Goal: Task Accomplishment & Management: Complete application form

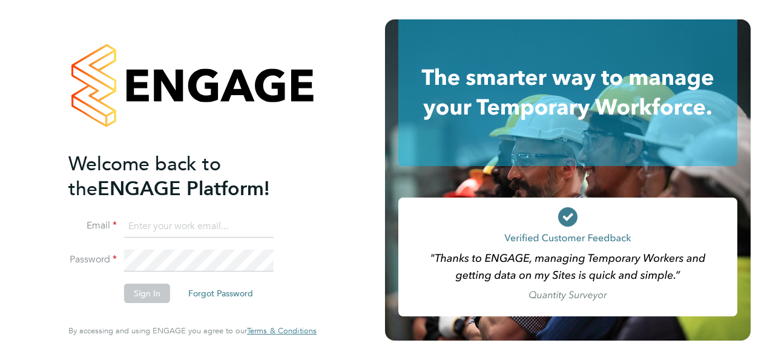
type input "cwilliams@skilledcareers.co.uk"
click at [161, 292] on button "Sign In" at bounding box center [147, 292] width 46 height 19
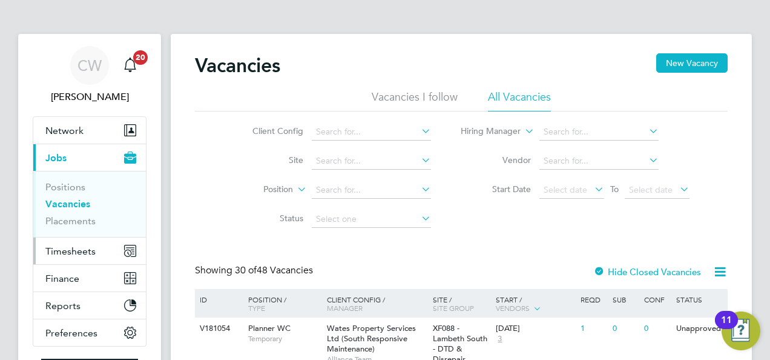
click at [90, 249] on span "Timesheets" at bounding box center [70, 251] width 50 height 12
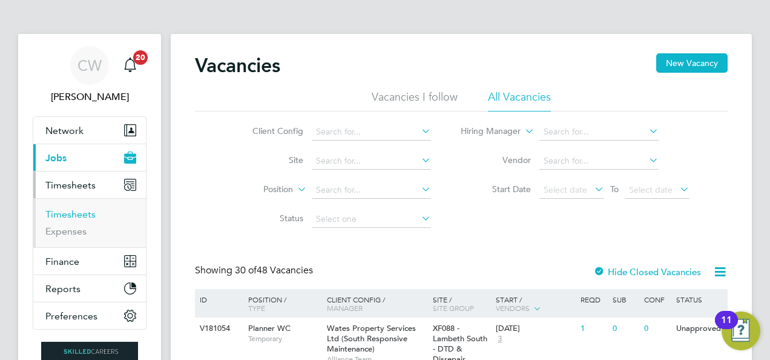
click at [79, 212] on link "Timesheets" at bounding box center [70, 214] width 50 height 12
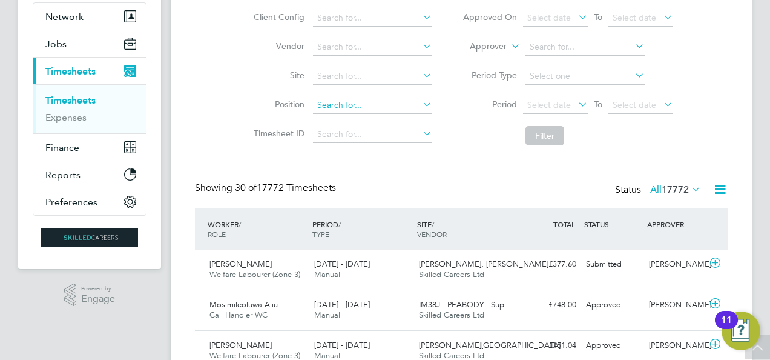
click at [334, 104] on input at bounding box center [372, 105] width 119 height 17
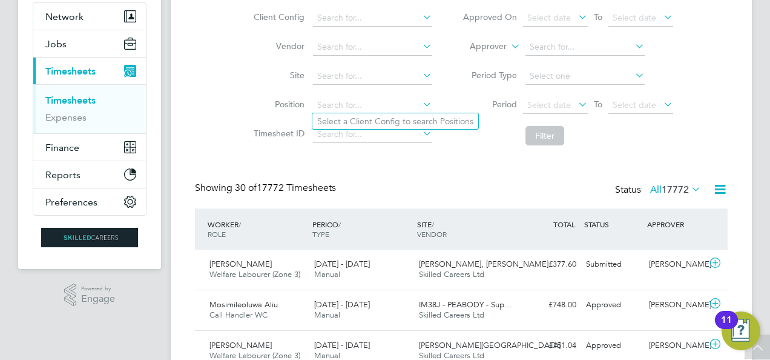
click at [348, 60] on li "Vendor" at bounding box center [341, 47] width 212 height 29
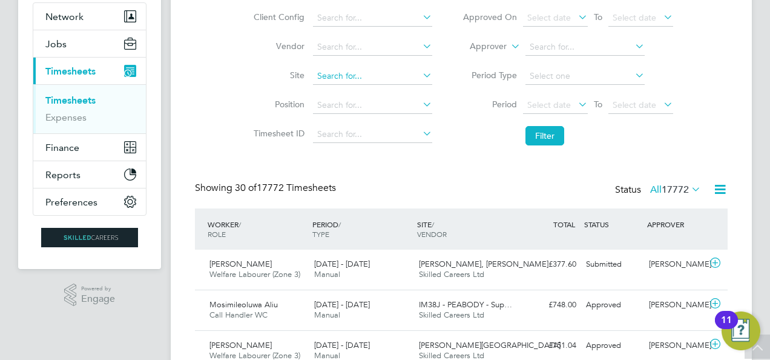
click at [347, 70] on input at bounding box center [372, 76] width 119 height 17
click at [357, 93] on li "Milb y [PERSON_NAME]" at bounding box center [372, 92] width 120 height 16
type input "[PERSON_NAME]"
click at [535, 131] on button "Filter" at bounding box center [544, 135] width 39 height 19
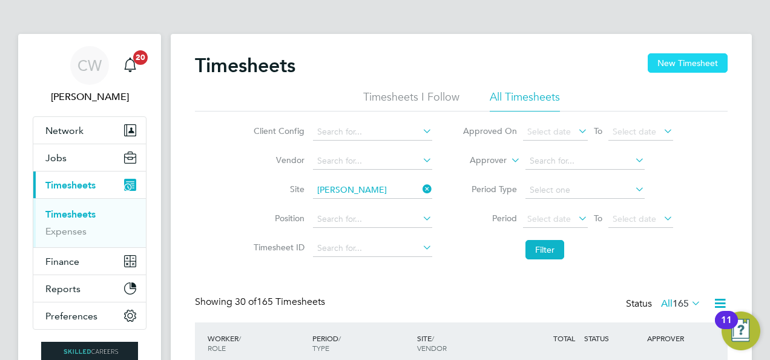
click at [668, 63] on button "New Timesheet" at bounding box center [688, 62] width 80 height 19
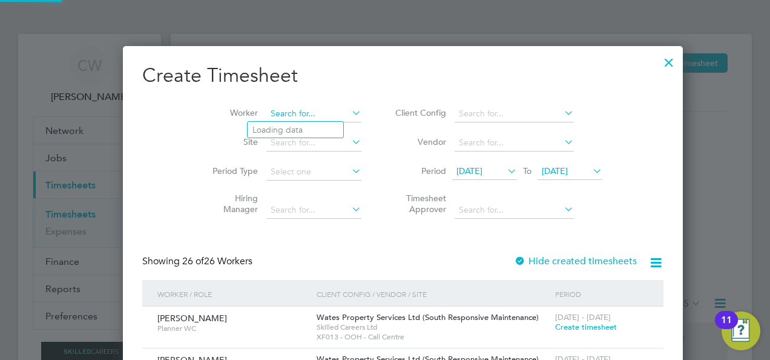
click at [293, 119] on input at bounding box center [313, 113] width 95 height 17
click at [221, 130] on li "Site" at bounding box center [282, 142] width 188 height 29
click at [289, 143] on input at bounding box center [313, 142] width 95 height 17
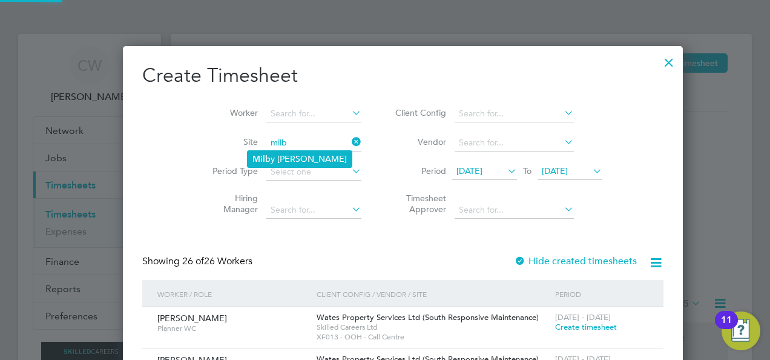
click at [298, 154] on li "Milb y [PERSON_NAME]" at bounding box center [300, 159] width 104 height 16
type input "[PERSON_NAME]"
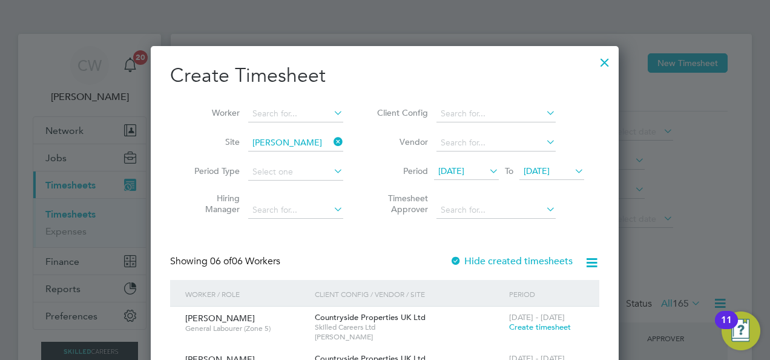
drag, startPoint x: 478, startPoint y: 170, endPoint x: 456, endPoint y: 170, distance: 21.8
click at [456, 170] on span "[DATE]" at bounding box center [451, 170] width 26 height 11
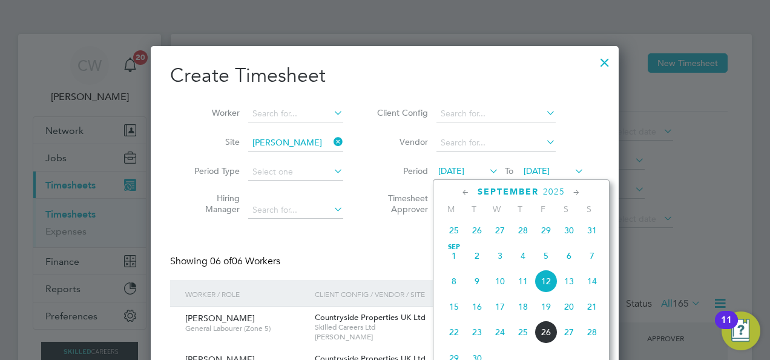
click at [452, 338] on span "22" at bounding box center [454, 331] width 23 height 23
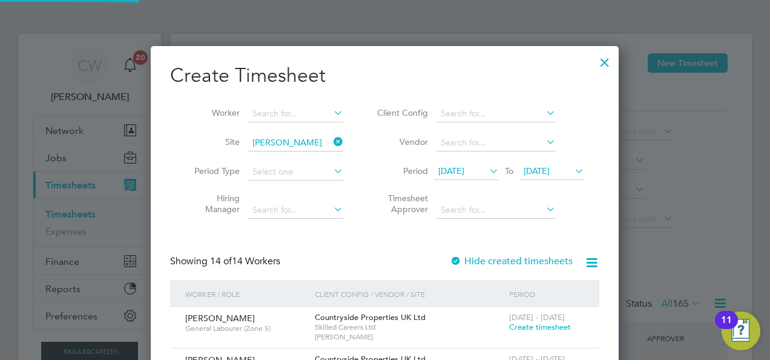
click at [550, 166] on span "[DATE]" at bounding box center [537, 170] width 26 height 11
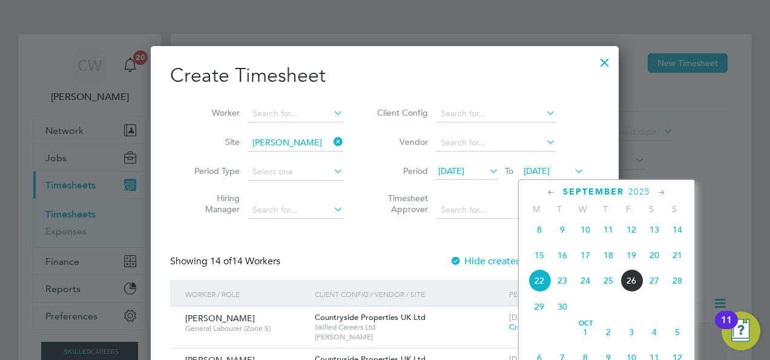
click at [676, 286] on span "28" at bounding box center [677, 280] width 23 height 23
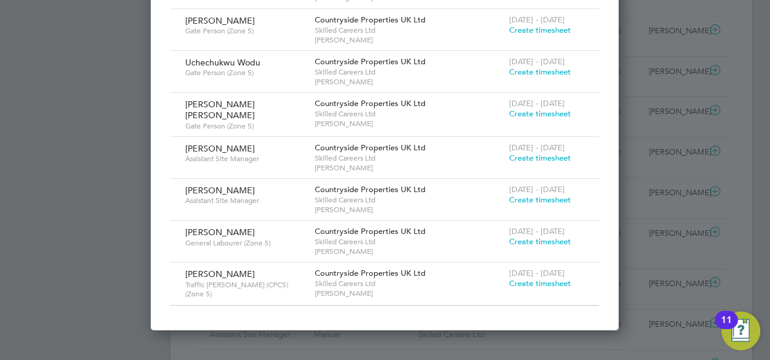
click at [540, 194] on span "Create timesheet" at bounding box center [540, 199] width 62 height 10
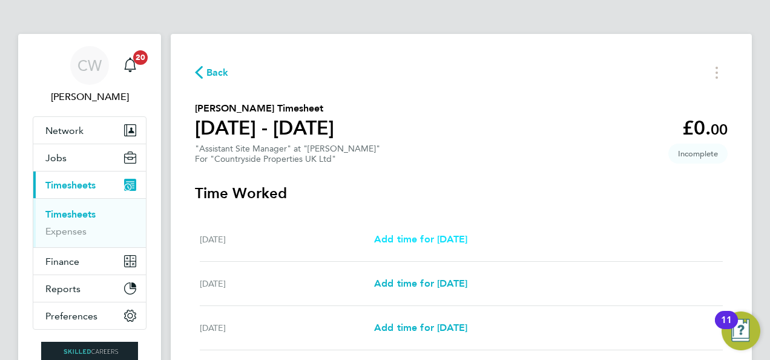
click at [440, 240] on span "Add time for [DATE]" at bounding box center [420, 239] width 93 height 12
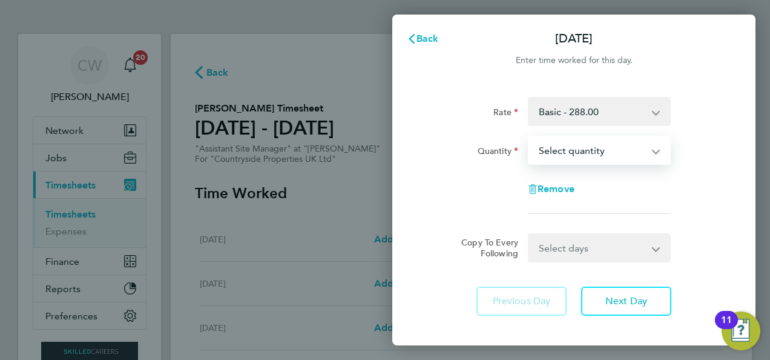
click at [584, 148] on select "Select quantity 0.5 1" at bounding box center [592, 150] width 126 height 27
select select "1"
click at [529, 137] on select "Select quantity 0.5 1" at bounding box center [592, 150] width 126 height 27
click at [555, 253] on select "Select days Day Weekday (Mon-Fri) Weekend (Sat-Sun) [DATE] [DATE] [DATE] [DATE]…" at bounding box center [592, 247] width 127 height 27
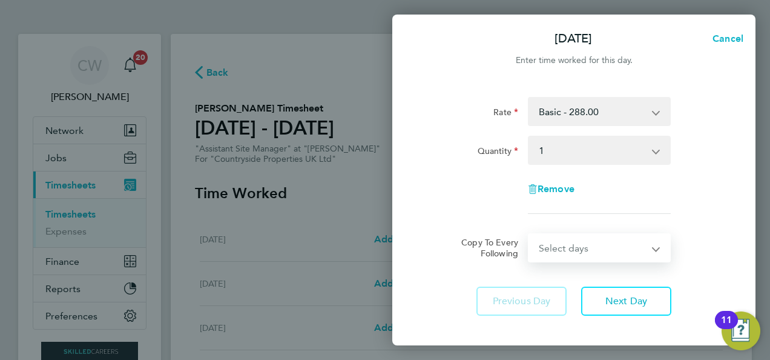
select select "WEEKDAY"
click at [529, 234] on select "Select days Day Weekday (Mon-Fri) Weekend (Sat-Sun) [DATE] [DATE] [DATE] [DATE]…" at bounding box center [592, 247] width 127 height 27
select select "[DATE]"
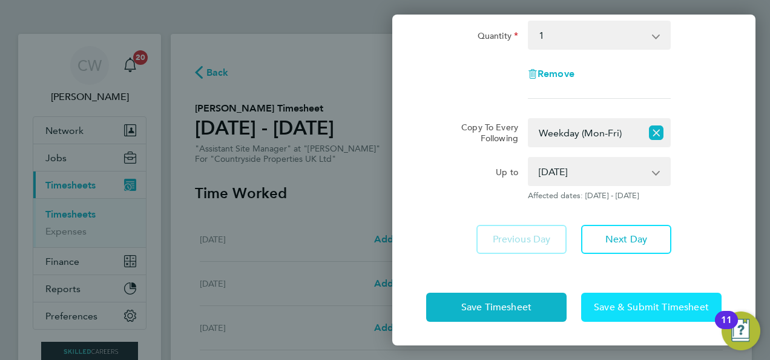
click at [616, 309] on span "Save & Submit Timesheet" at bounding box center [651, 307] width 115 height 12
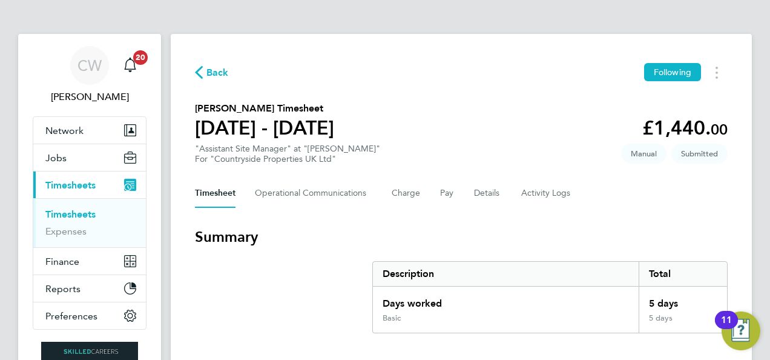
click at [216, 75] on span "Back" at bounding box center [217, 72] width 22 height 15
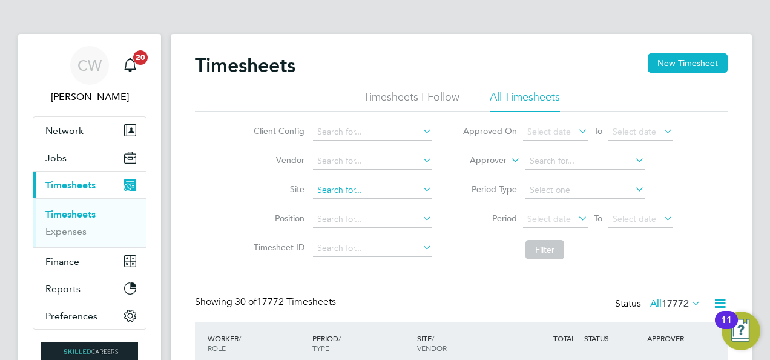
click at [384, 188] on input at bounding box center [372, 190] width 119 height 17
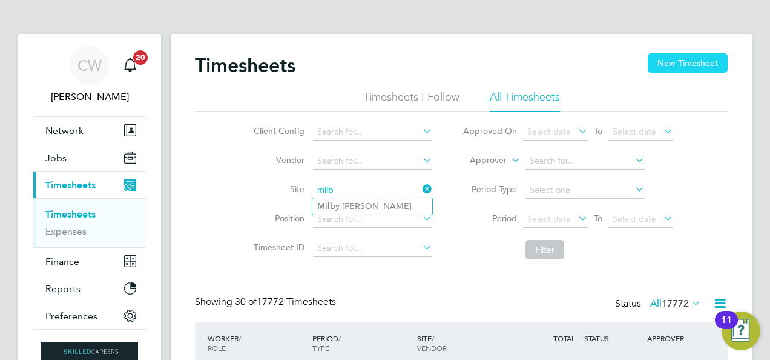
type input "milb"
click at [677, 62] on button "New Timesheet" at bounding box center [688, 62] width 80 height 19
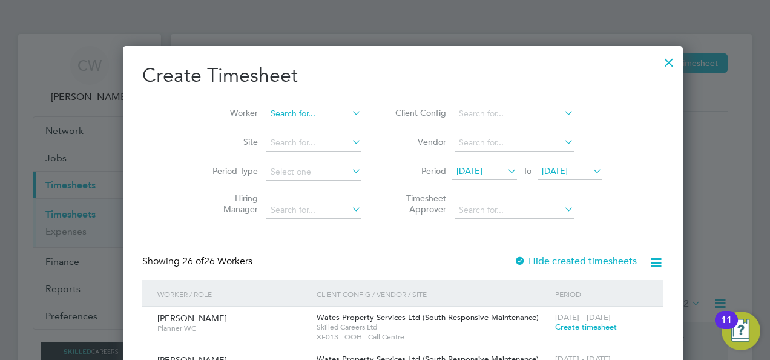
click at [298, 116] on input at bounding box center [313, 113] width 95 height 17
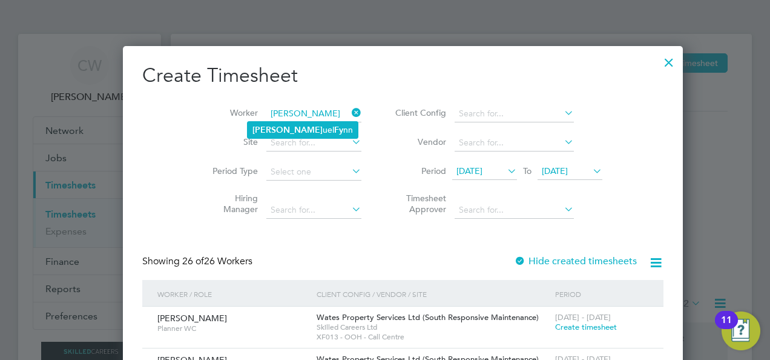
click at [303, 130] on li "[PERSON_NAME] Fy nn" at bounding box center [303, 130] width 110 height 16
type input "[PERSON_NAME]"
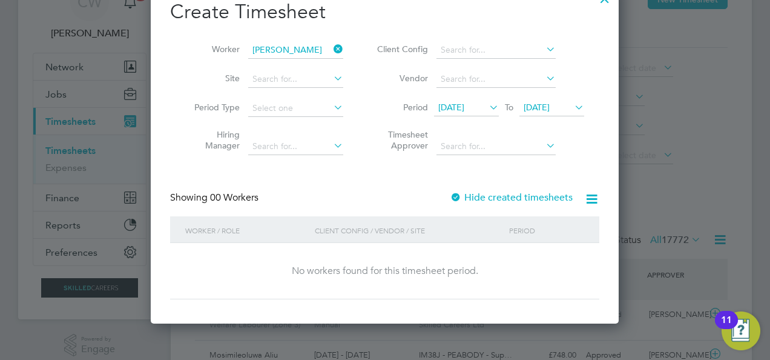
click at [461, 107] on span "[DATE]" at bounding box center [451, 107] width 26 height 11
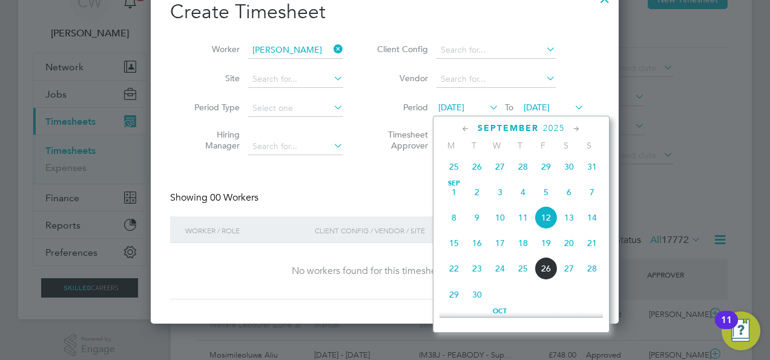
click at [449, 277] on span "22" at bounding box center [454, 268] width 23 height 23
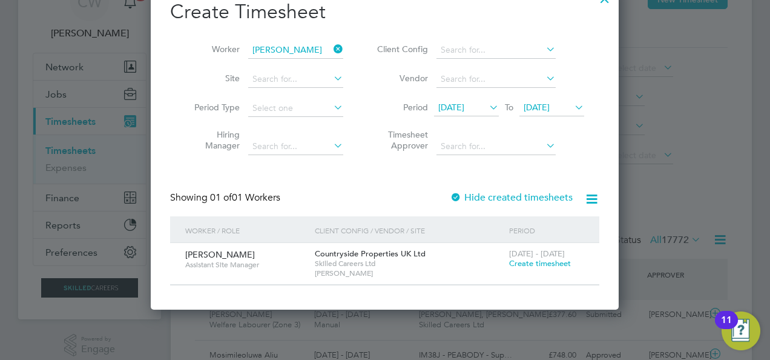
click at [562, 257] on span "[DATE] - [DATE]" at bounding box center [537, 253] width 56 height 10
click at [561, 260] on span "Create timesheet" at bounding box center [540, 263] width 62 height 10
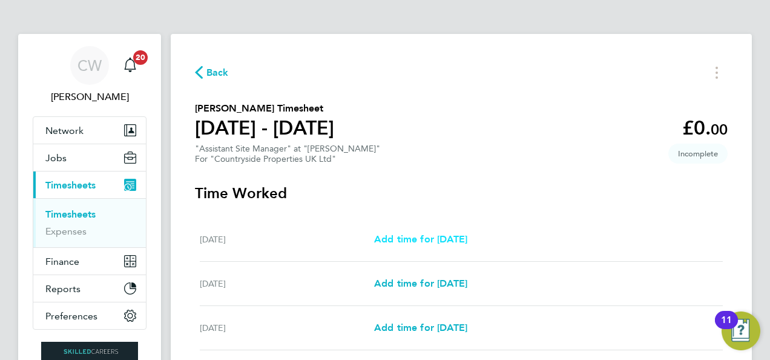
click at [428, 235] on span "Add time for [DATE]" at bounding box center [420, 239] width 93 height 12
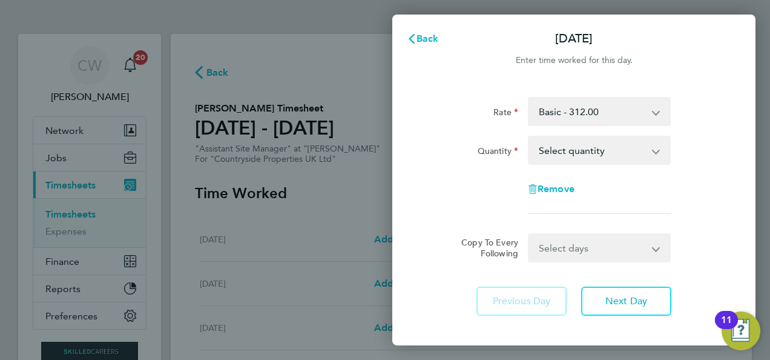
click at [594, 165] on div "Rate Basic - 312.00 Quantity Select quantity 0.5 1 Remove" at bounding box center [573, 155] width 295 height 117
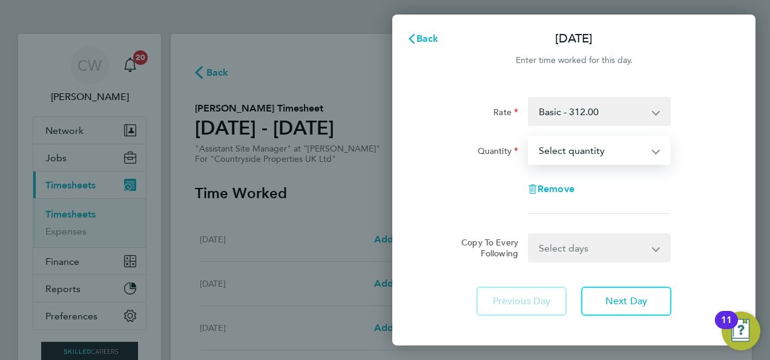
click at [599, 154] on select "Select quantity 0.5 1" at bounding box center [592, 150] width 126 height 27
select select "1"
click at [529, 137] on select "Select quantity 0.5 1" at bounding box center [592, 150] width 126 height 27
click at [567, 252] on select "Select days Day Weekday (Mon-Fri) Weekend (Sat-Sun) [DATE] [DATE] [DATE] [DATE]…" at bounding box center [592, 247] width 127 height 27
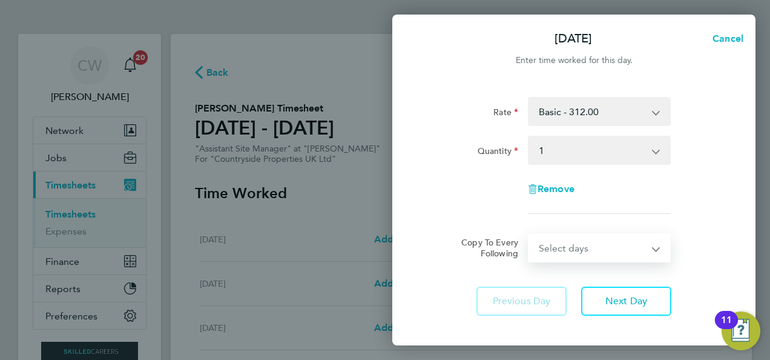
drag, startPoint x: 567, startPoint y: 252, endPoint x: 569, endPoint y: 234, distance: 18.3
click at [569, 234] on select "Select days Day Weekday (Mon-Fri) Weekend (Sat-Sun) [DATE] [DATE] [DATE] [DATE]…" at bounding box center [592, 247] width 127 height 27
click at [571, 245] on select "Select days Day Weekday (Mon-Fri) Weekend (Sat-Sun) [DATE] [DATE] [DATE] [DATE]…" at bounding box center [592, 247] width 127 height 27
select select "WEEKDAY"
click at [529, 234] on select "Select days Day Weekday (Mon-Fri) Weekend (Sat-Sun) [DATE] [DATE] [DATE] [DATE]…" at bounding box center [592, 247] width 127 height 27
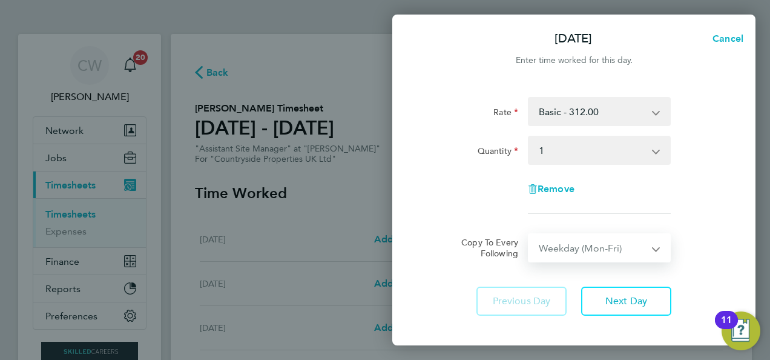
select select "[DATE]"
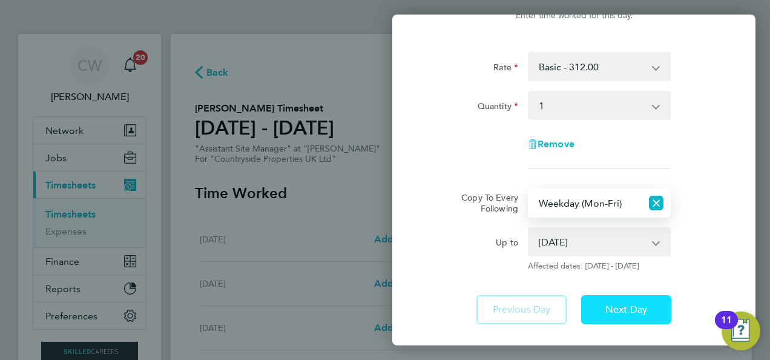
click at [631, 308] on span "Next Day" at bounding box center [626, 309] width 42 height 12
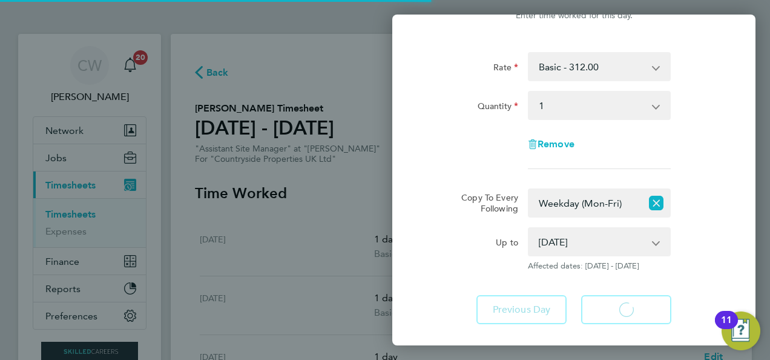
select select "1"
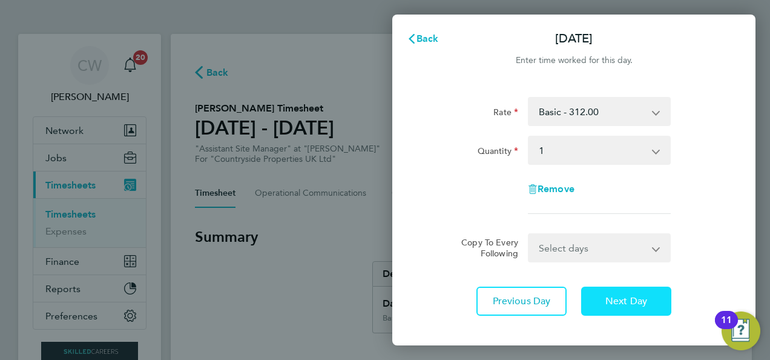
click at [631, 308] on button "Next Day" at bounding box center [626, 300] width 90 height 29
select select "1"
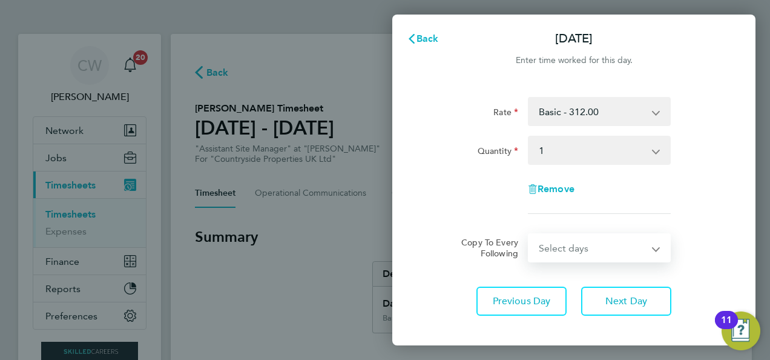
click at [578, 258] on select "Select days Day Weekday (Mon-Fri) Weekend (Sat-Sun) [DATE] [DATE] [DATE] [DATE]" at bounding box center [592, 247] width 127 height 27
select select "WEEKDAY"
click at [529, 234] on select "Select days Day Weekday (Mon-Fri) Weekend (Sat-Sun) [DATE] [DATE] [DATE] [DATE]" at bounding box center [592, 247] width 127 height 27
select select "[DATE]"
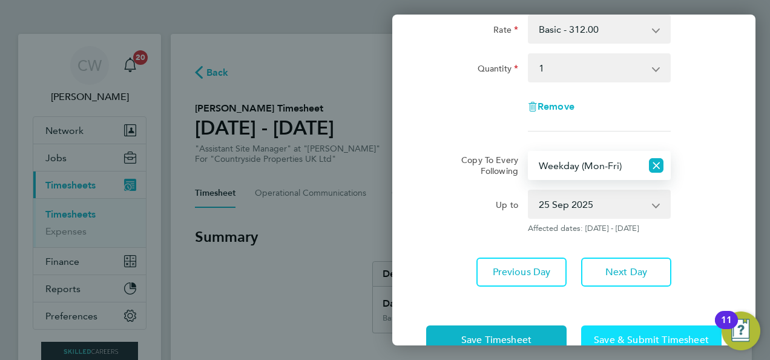
click at [621, 329] on button "Save & Submit Timesheet" at bounding box center [651, 339] width 140 height 29
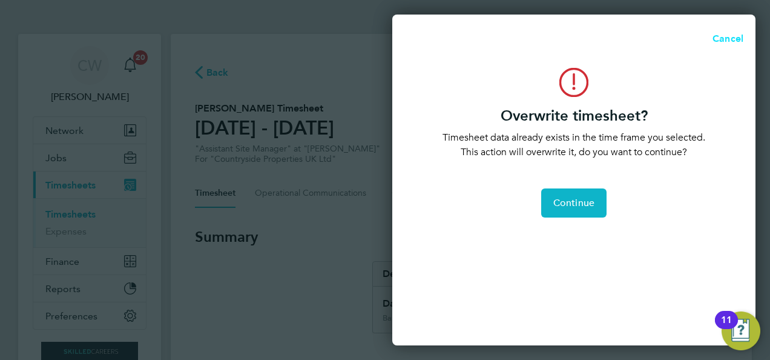
click at [734, 35] on span "Cancel" at bounding box center [726, 39] width 35 height 12
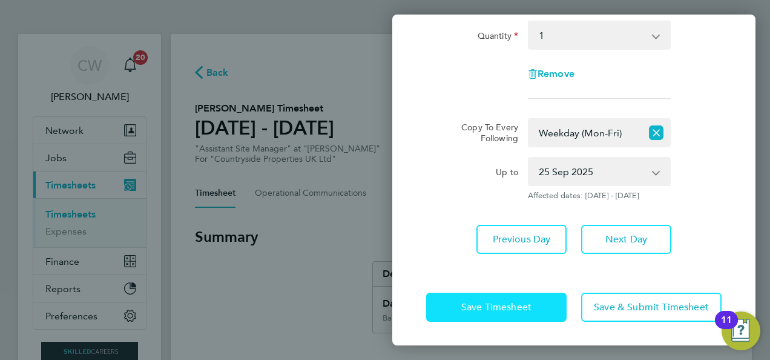
click at [523, 309] on span "Save Timesheet" at bounding box center [496, 307] width 70 height 12
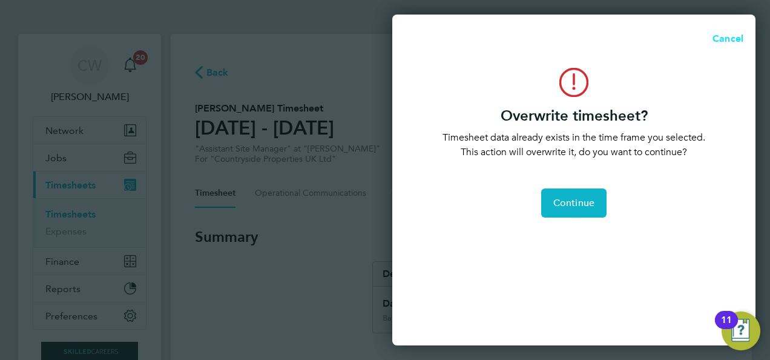
click at [725, 30] on button "Cancel" at bounding box center [724, 39] width 62 height 24
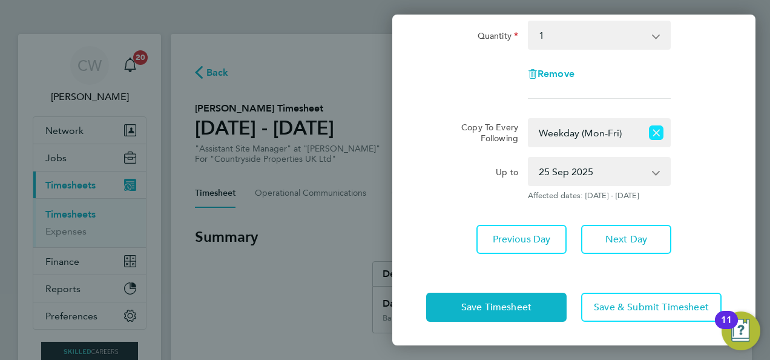
click at [656, 133] on icon "Reset selection" at bounding box center [656, 132] width 15 height 15
select select "0: null"
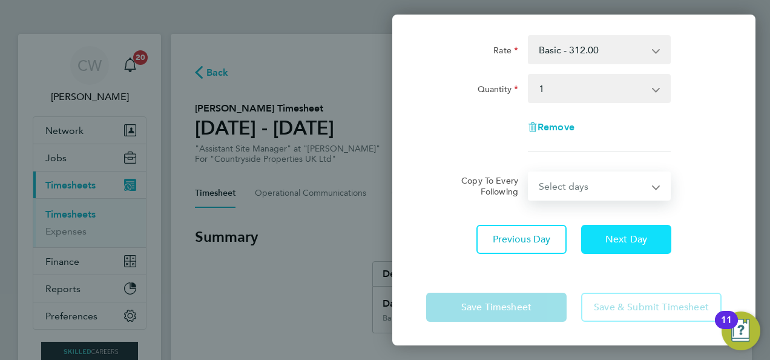
click at [611, 239] on span "Next Day" at bounding box center [626, 239] width 42 height 12
select select "1"
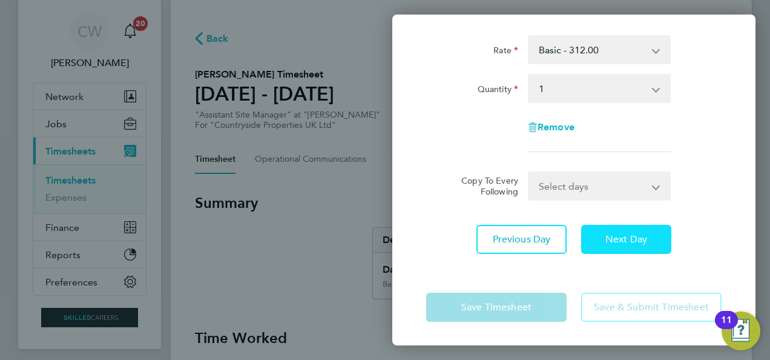
click at [611, 239] on span "Next Day" at bounding box center [626, 239] width 42 height 12
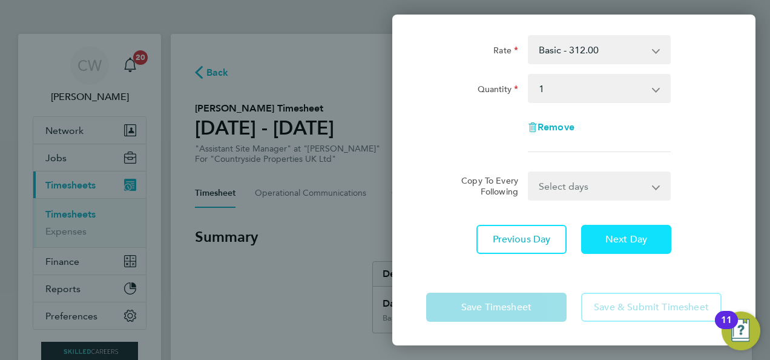
select select "1"
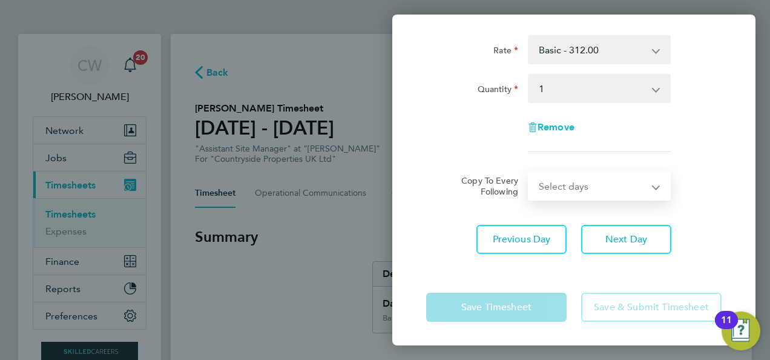
click at [581, 198] on select "Select days Day Weekend (Sat-Sun) [DATE] [DATE]" at bounding box center [592, 186] width 127 height 27
click at [502, 153] on app-timesheet-line-form-group "Rate Basic - 312.00 Quantity Select quantity 0.5 1 Remove" at bounding box center [573, 98] width 295 height 127
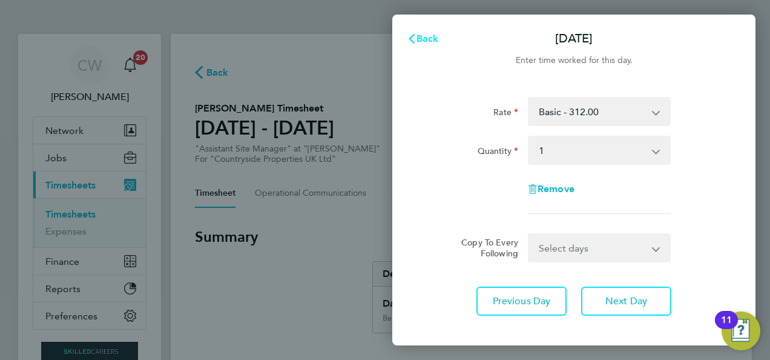
click at [416, 38] on span "Back" at bounding box center [427, 39] width 22 height 12
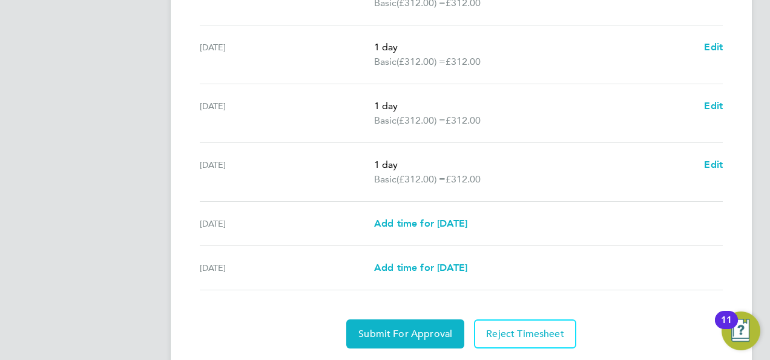
scroll to position [489, 0]
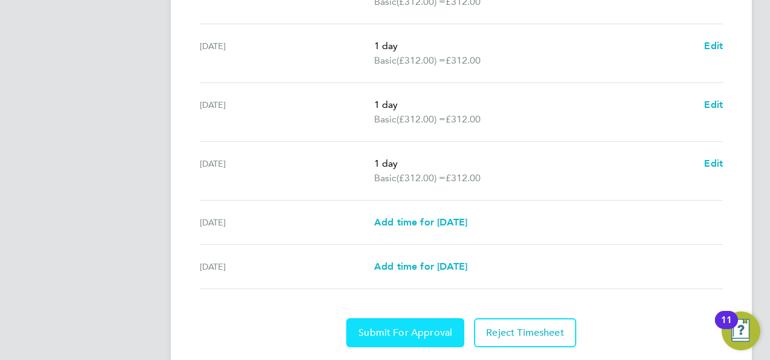
click at [390, 323] on button "Submit For Approval" at bounding box center [405, 332] width 118 height 29
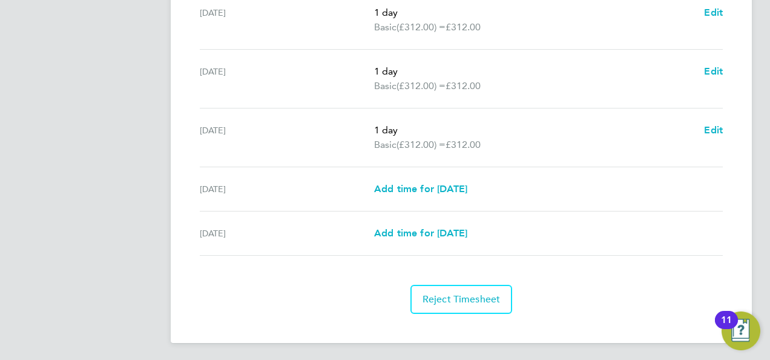
scroll to position [0, 0]
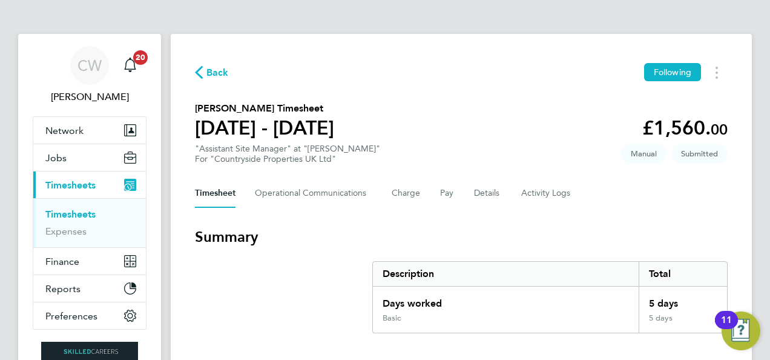
click at [218, 63] on div "Back Following" at bounding box center [461, 72] width 533 height 19
